Goal: Navigation & Orientation: Understand site structure

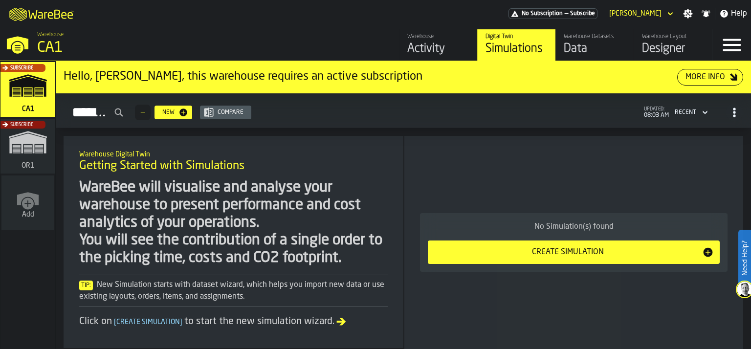
click at [588, 43] on div "Data" at bounding box center [594, 49] width 62 height 16
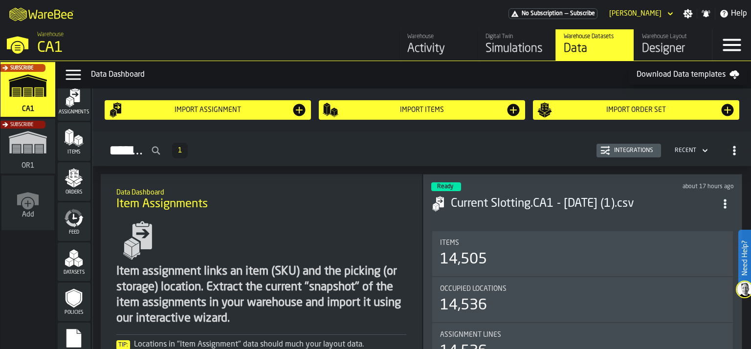
scroll to position [65, 0]
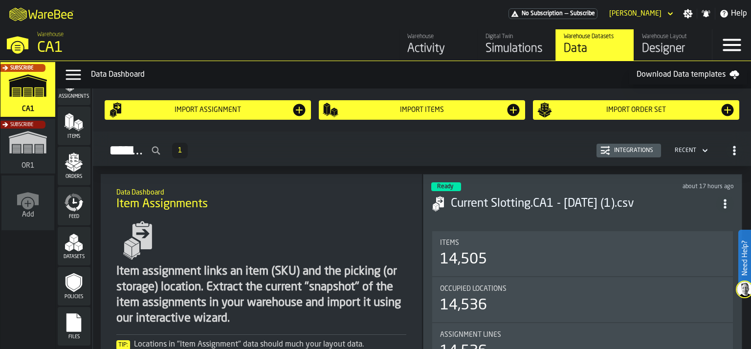
click at [71, 318] on icon "menu Files" at bounding box center [73, 322] width 15 height 19
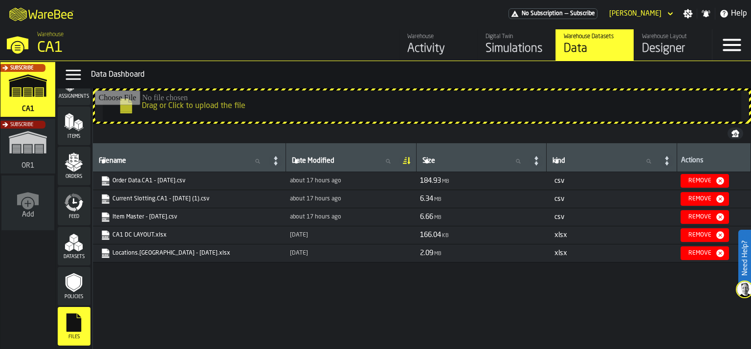
click at [72, 122] on icon "menu Items" at bounding box center [74, 122] width 20 height 20
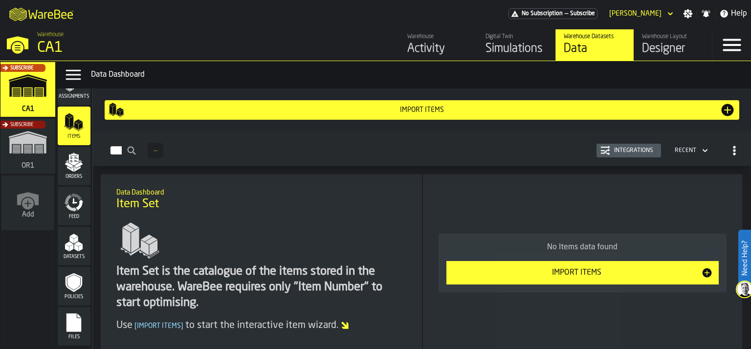
click at [71, 168] on polygon "menu Orders" at bounding box center [70, 169] width 6 height 6
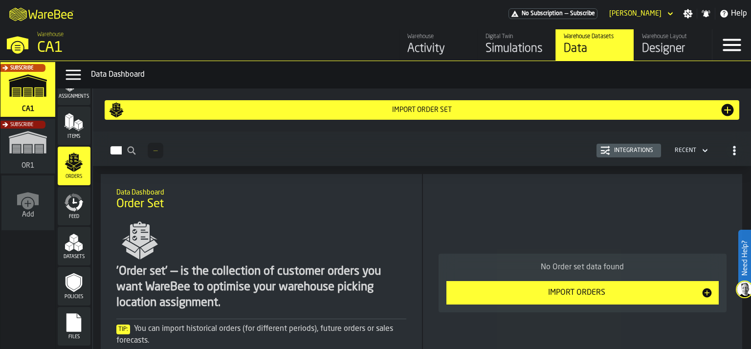
click at [75, 203] on icon "menu Feed" at bounding box center [74, 203] width 20 height 20
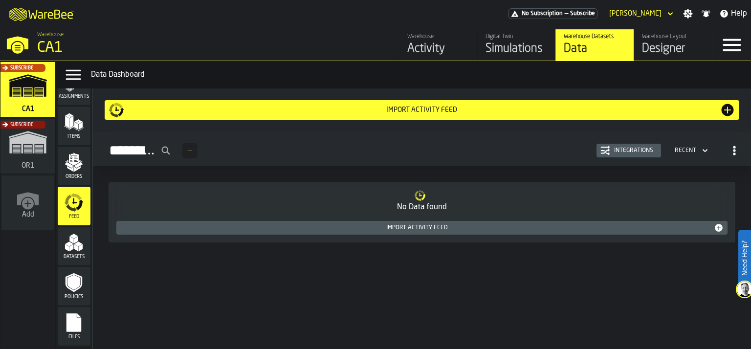
click at [64, 250] on icon "menu Datasets" at bounding box center [74, 243] width 20 height 20
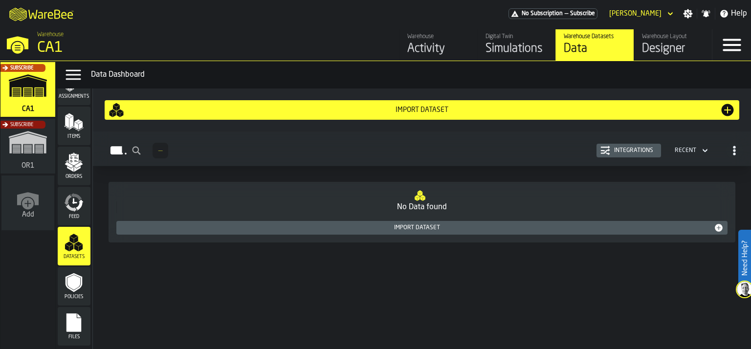
click at [75, 290] on icon "menu Policies" at bounding box center [74, 283] width 20 height 20
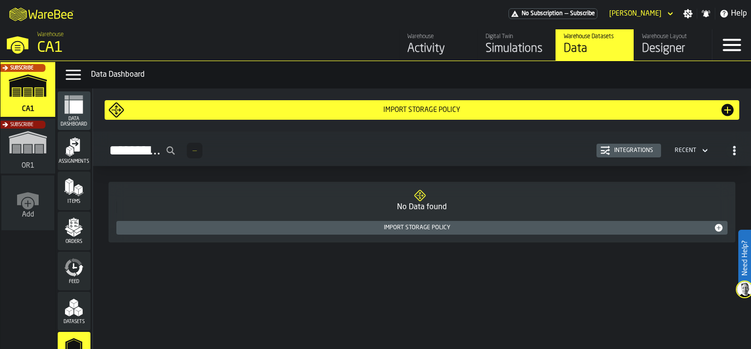
click at [65, 106] on rect "menu Data Dashboard" at bounding box center [67, 106] width 4 height 13
